Goal: Navigation & Orientation: Go to known website

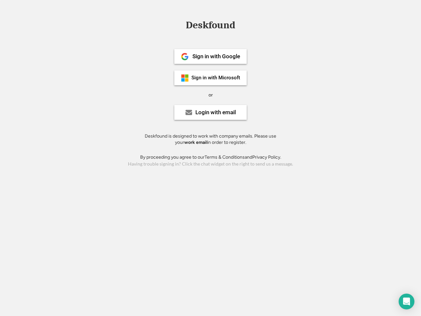
click at [211, 94] on div "or" at bounding box center [211, 95] width 4 height 7
click at [211, 26] on div "Deskfound" at bounding box center [211, 25] width 56 height 10
click at [180, 25] on div "Deskfound" at bounding box center [210, 26] width 421 height 13
click at [211, 26] on div "Deskfound" at bounding box center [211, 25] width 56 height 10
click at [211, 95] on div "or" at bounding box center [211, 95] width 4 height 7
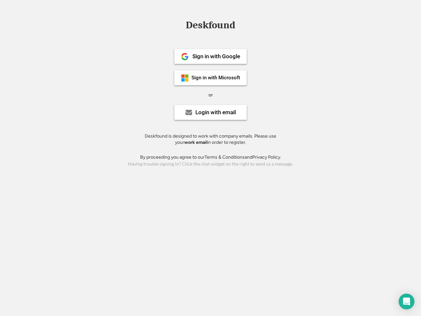
click at [211, 56] on div "Sign in with Google" at bounding box center [217, 57] width 48 height 6
click at [216, 56] on div "Sign in with Google" at bounding box center [217, 57] width 48 height 6
click at [185, 57] on img at bounding box center [185, 57] width 8 height 8
click at [211, 78] on div "Sign in with Microsoft" at bounding box center [216, 77] width 49 height 5
click at [216, 78] on div "Sign in with Microsoft" at bounding box center [216, 77] width 49 height 5
